Goal: Transaction & Acquisition: Obtain resource

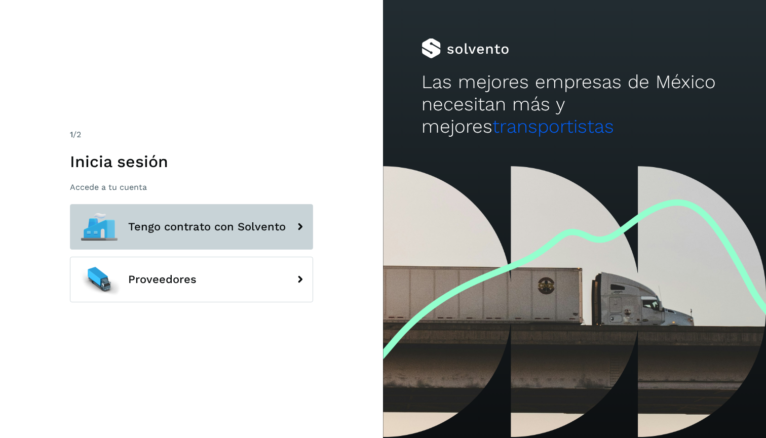
click at [139, 237] on button "Tengo contrato con Solvento" at bounding box center [191, 227] width 243 height 46
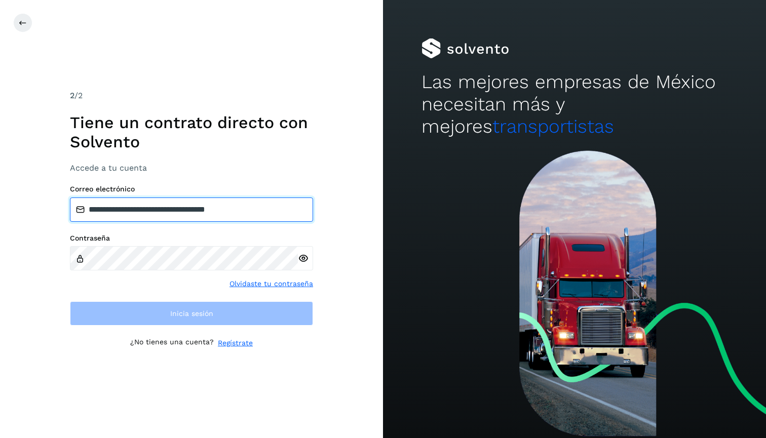
type input "**********"
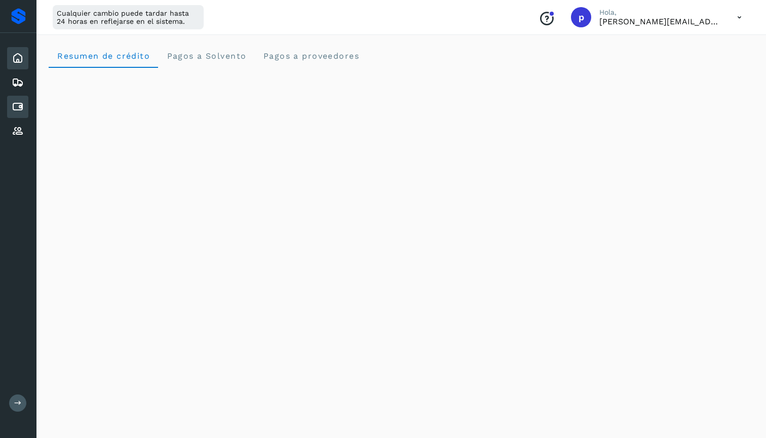
click at [23, 111] on icon at bounding box center [18, 107] width 12 height 12
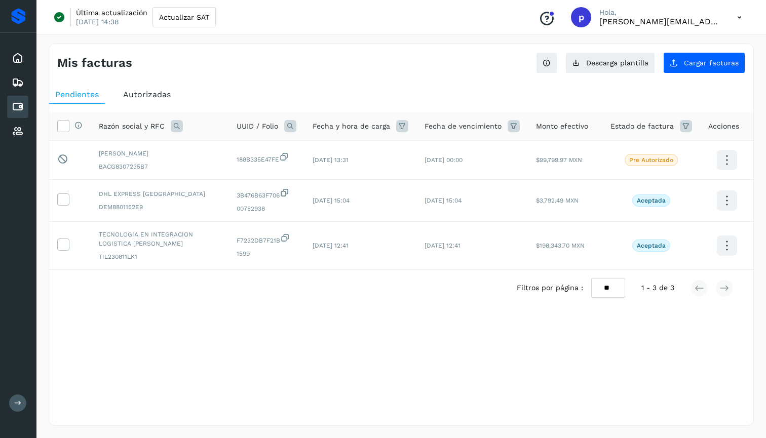
click at [142, 86] on div "Autorizadas" at bounding box center [147, 95] width 60 height 18
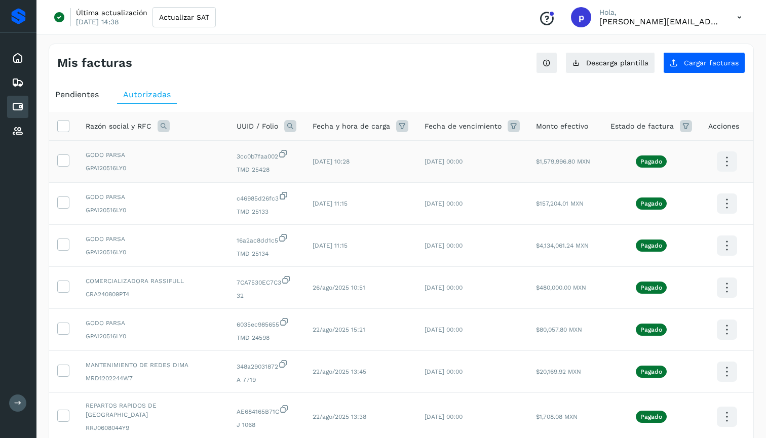
click at [727, 164] on icon at bounding box center [726, 162] width 24 height 24
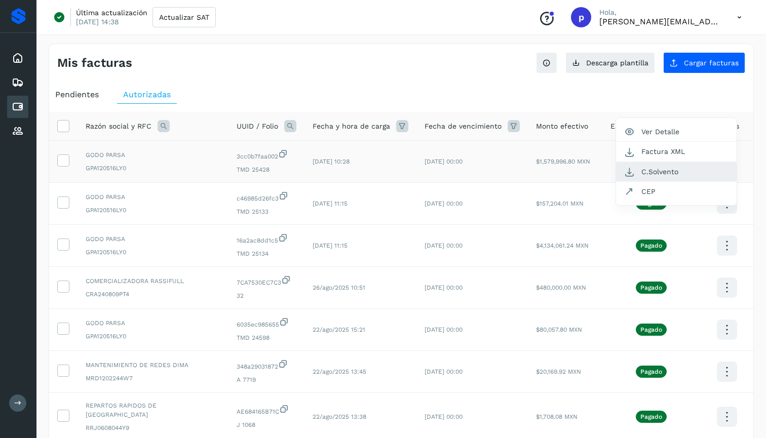
click at [691, 171] on button "C.Solvento" at bounding box center [676, 172] width 121 height 20
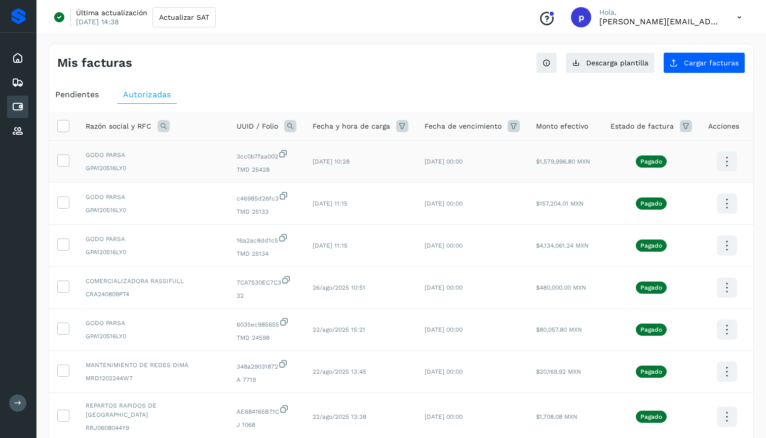
click at [721, 152] on icon at bounding box center [726, 162] width 24 height 24
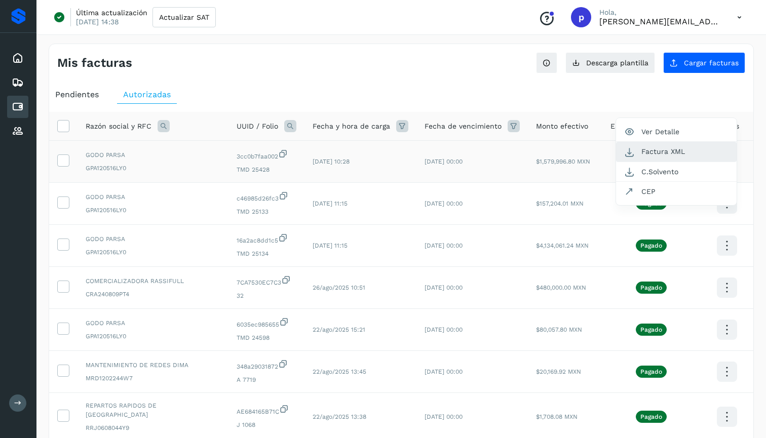
click at [679, 155] on button "Factura XML" at bounding box center [676, 152] width 121 height 20
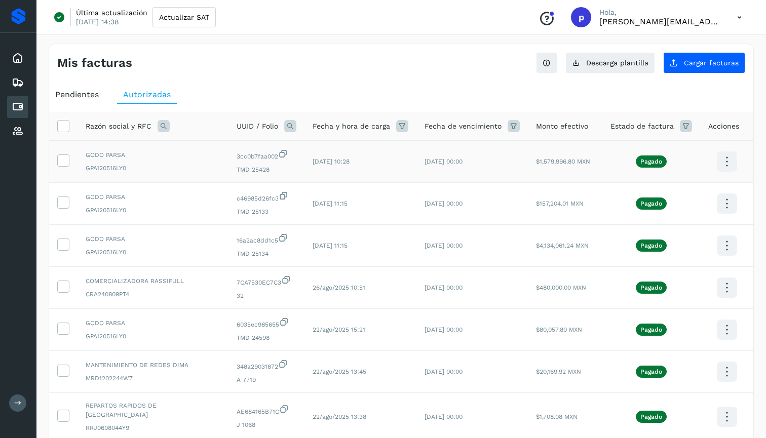
click at [724, 162] on icon at bounding box center [726, 162] width 24 height 24
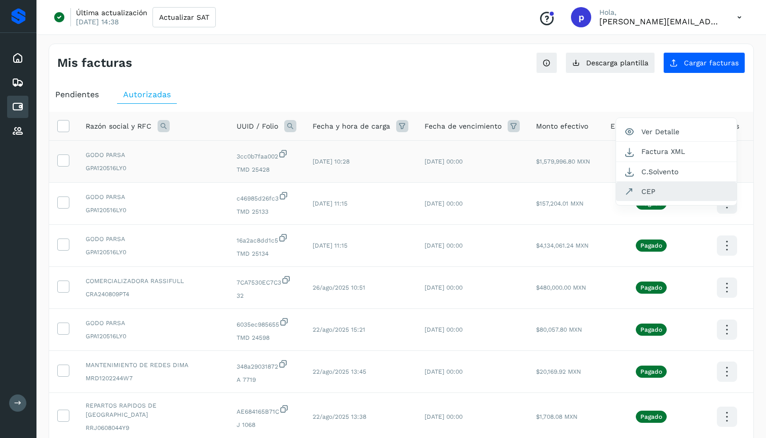
click at [666, 192] on button "CEP" at bounding box center [676, 191] width 121 height 19
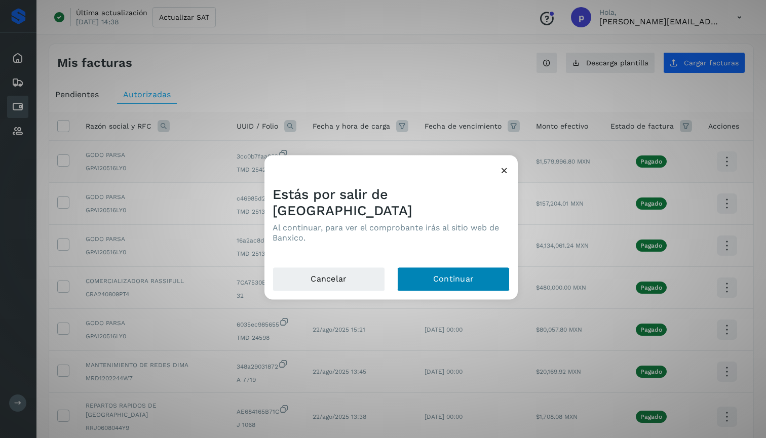
click at [481, 275] on button "Continuar" at bounding box center [453, 279] width 112 height 24
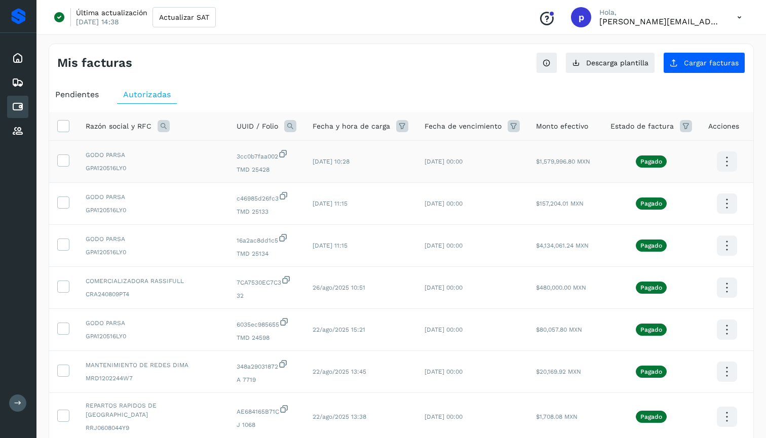
click at [741, 17] on icon at bounding box center [739, 17] width 21 height 21
click at [706, 69] on div "Cerrar sesión" at bounding box center [688, 65] width 121 height 19
